Goal: Communication & Community: Participate in discussion

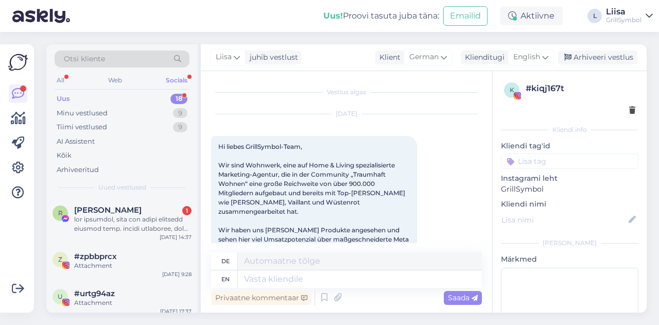
scroll to position [748, 0]
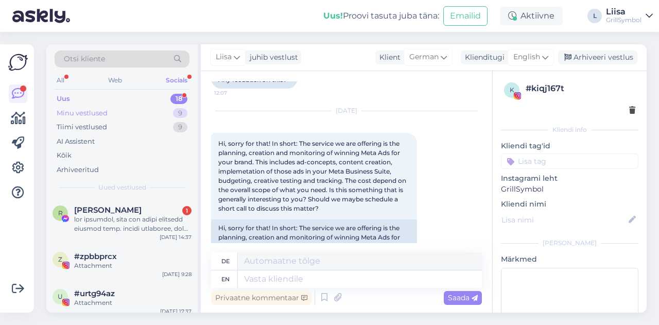
click at [96, 111] on div "Minu vestlused" at bounding box center [82, 113] width 51 height 10
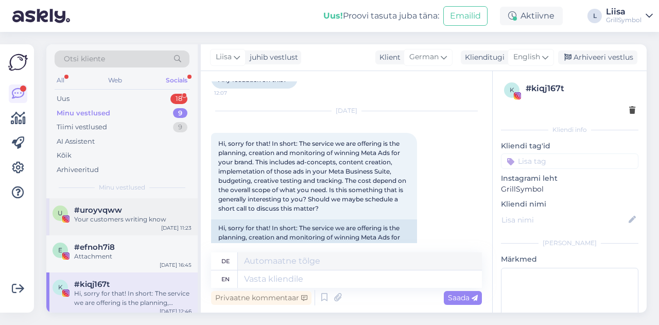
click at [115, 224] on div "u #uroyvqww Your customers writing know [DATE] 11:23" at bounding box center [121, 216] width 151 height 37
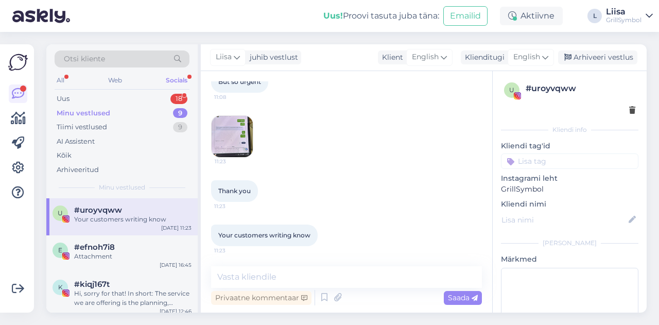
click at [242, 131] on img at bounding box center [232, 136] width 41 height 41
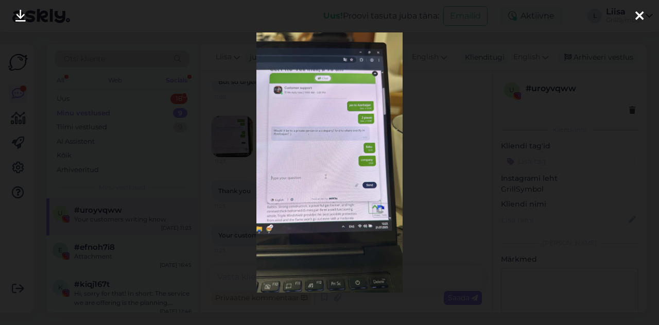
click at [643, 13] on icon at bounding box center [639, 16] width 8 height 13
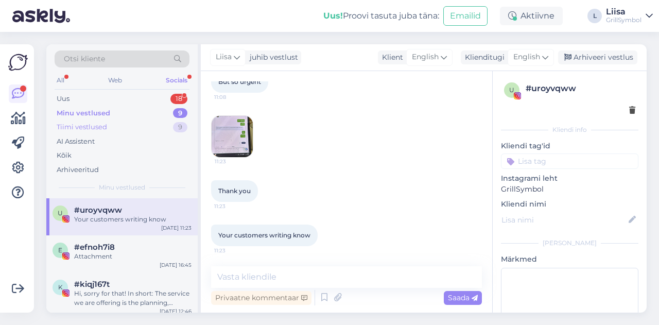
click at [96, 130] on div "Tiimi vestlused" at bounding box center [82, 127] width 50 height 10
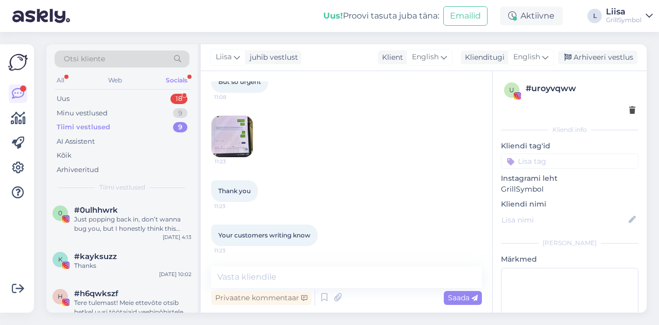
click at [53, 74] on div "Otsi kliente All Web Socials Uus 18 Minu vestlused 9 Tiimi vestlused 9 AI Assis…" at bounding box center [121, 121] width 151 height 154
click at [58, 79] on div "All" at bounding box center [61, 80] width 12 height 13
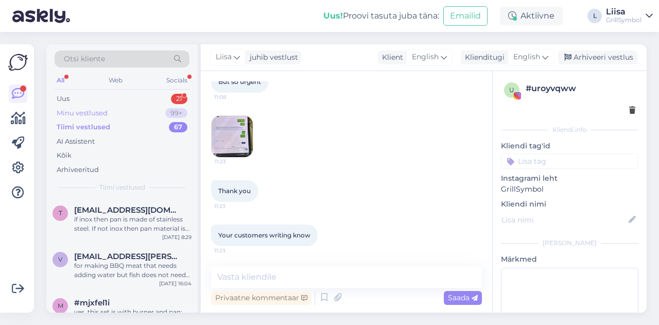
click at [76, 114] on div "Minu vestlused" at bounding box center [82, 113] width 51 height 10
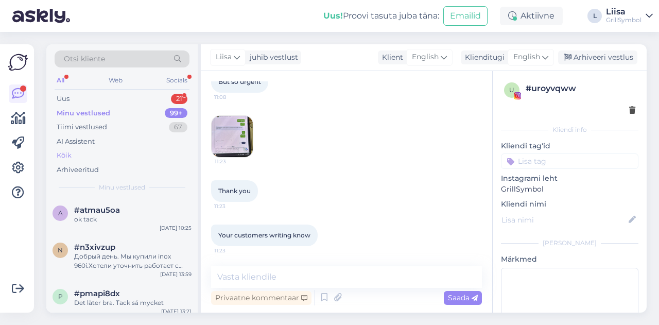
click at [79, 154] on div "Kõik" at bounding box center [122, 155] width 135 height 14
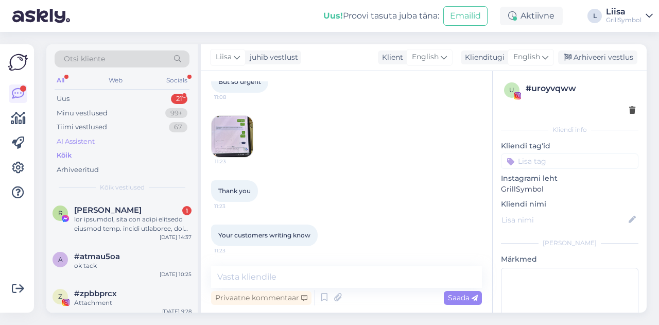
click at [70, 141] on div "AI Assistent" at bounding box center [76, 141] width 38 height 10
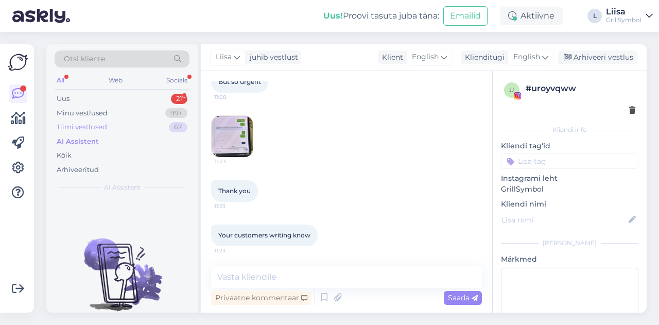
click at [70, 123] on div "Tiimi vestlused" at bounding box center [82, 127] width 50 height 10
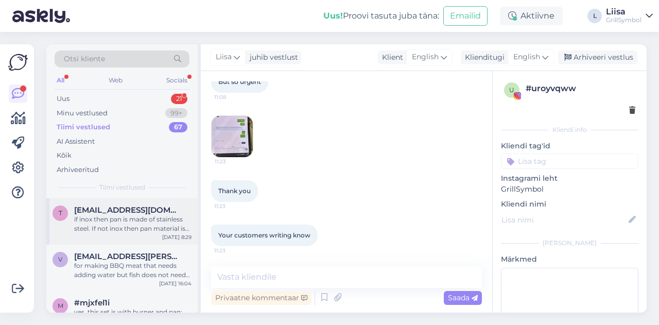
click at [116, 226] on div "if inox then pan is made of stainless steel. If not inox then pan material is c…" at bounding box center [132, 224] width 117 height 19
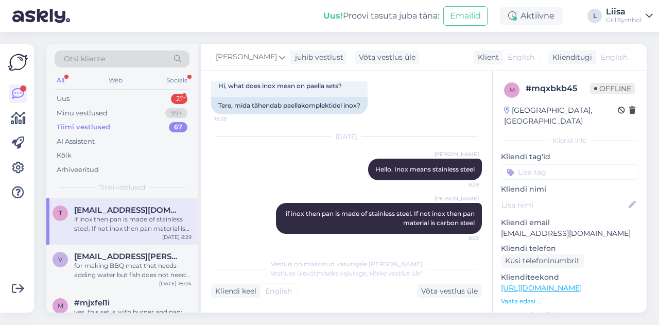
scroll to position [61, 0]
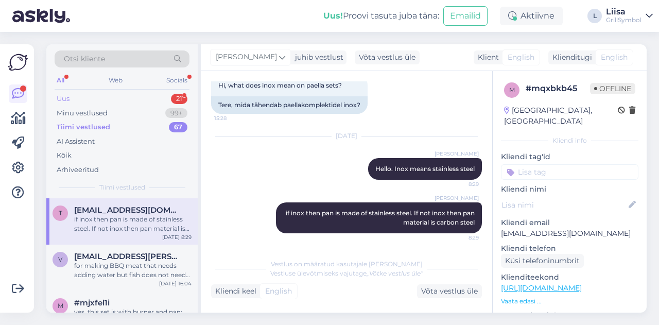
click at [64, 101] on div "Uus" at bounding box center [63, 99] width 13 height 10
